Goal: Task Accomplishment & Management: Manage account settings

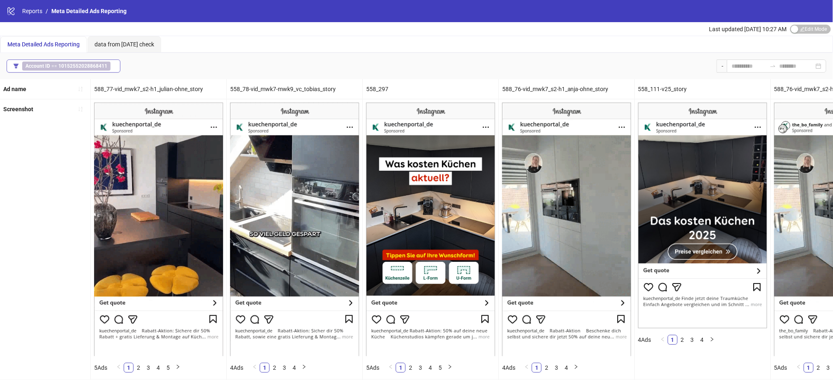
click at [83, 68] on b "10152552028868411" at bounding box center [82, 66] width 49 height 6
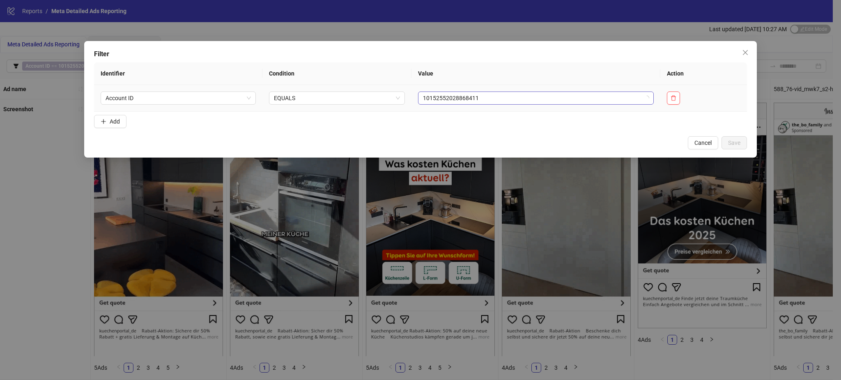
click at [435, 93] on span "10152552028868411" at bounding box center [536, 98] width 226 height 12
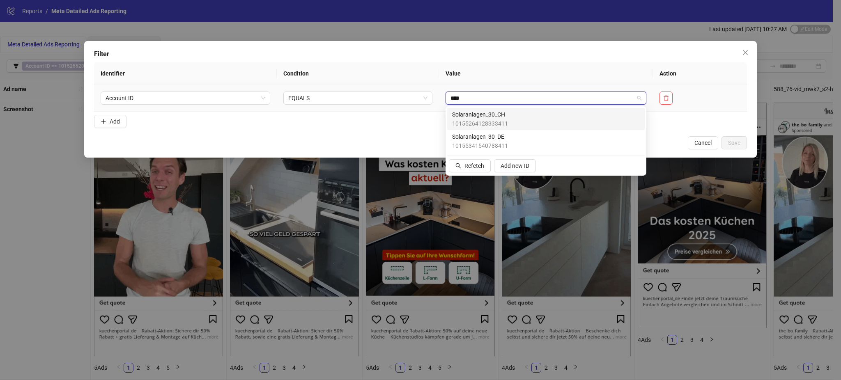
type input "*****"
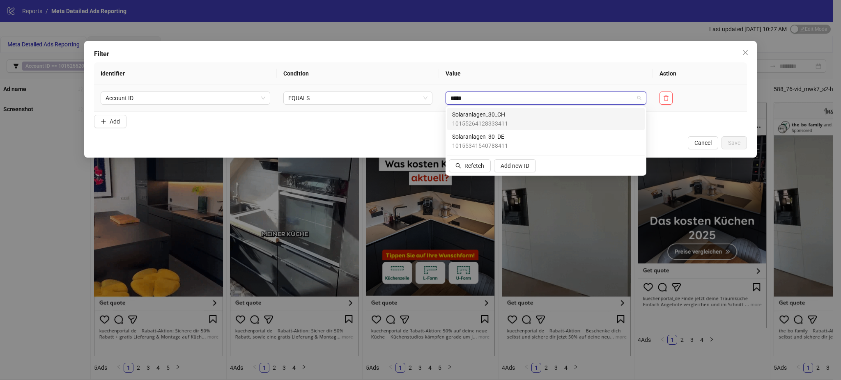
click at [477, 116] on span "Solaranlagen_30_CH" at bounding box center [480, 114] width 56 height 9
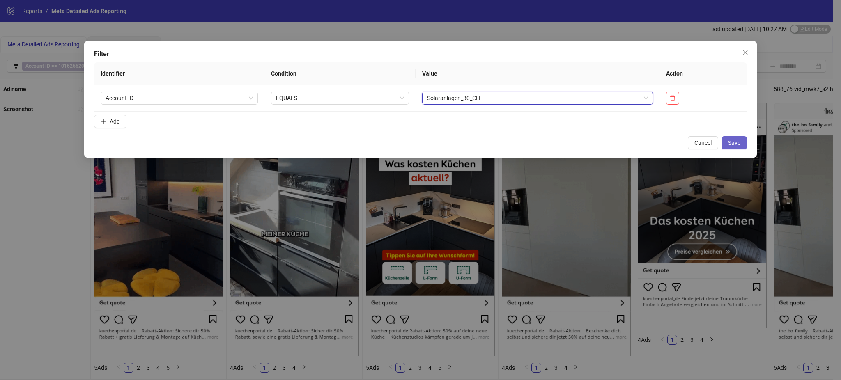
click at [744, 145] on button "Save" at bounding box center [734, 142] width 25 height 13
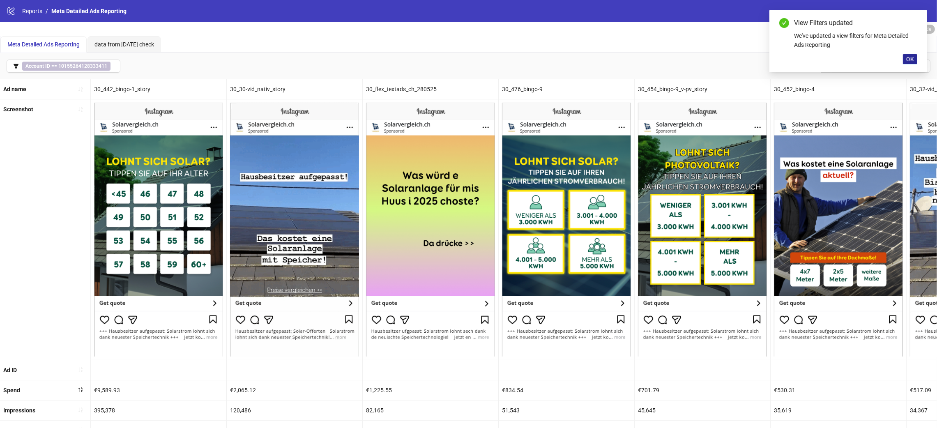
click at [909, 60] on span "OK" at bounding box center [910, 59] width 8 height 7
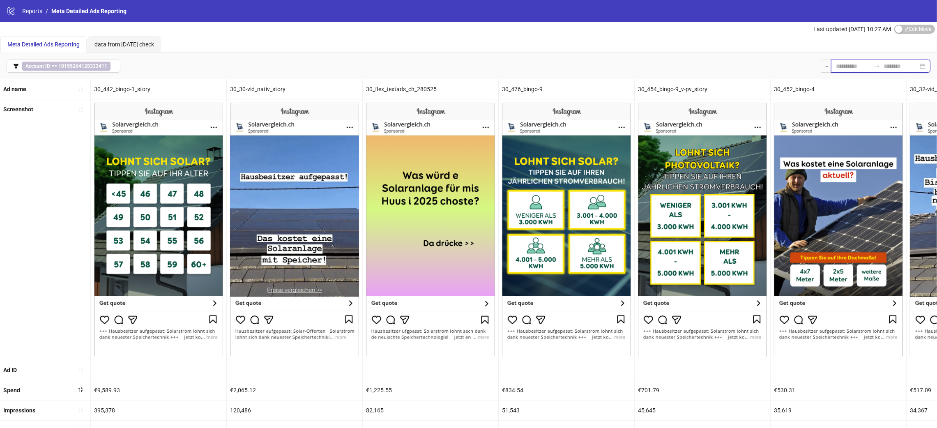
click at [847, 65] on input at bounding box center [853, 66] width 35 height 9
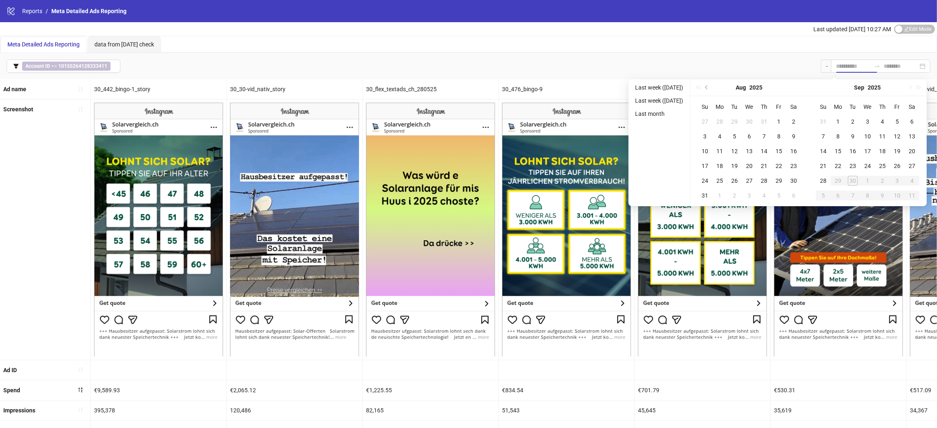
click at [594, 53] on div "Account ID == 10155264128333411 -" at bounding box center [468, 66] width 937 height 26
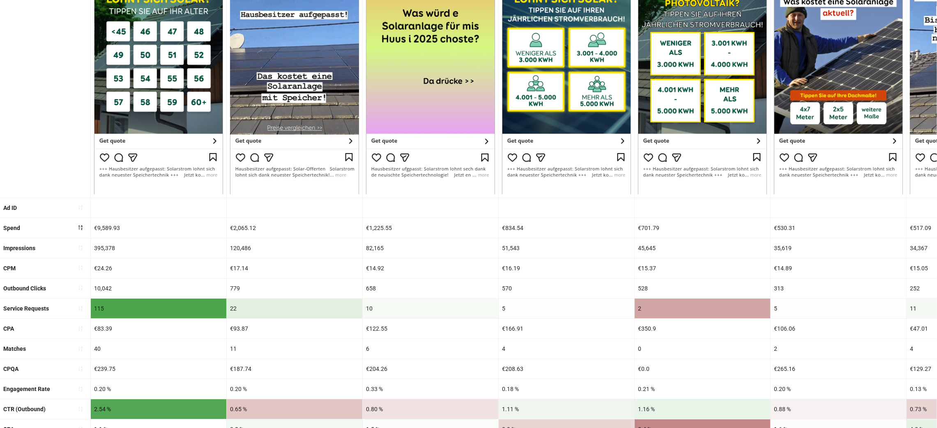
scroll to position [184, 0]
